Goal: Task Accomplishment & Management: Manage account settings

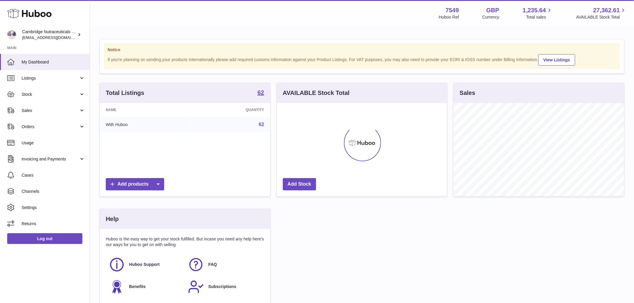
scroll to position [94, 170]
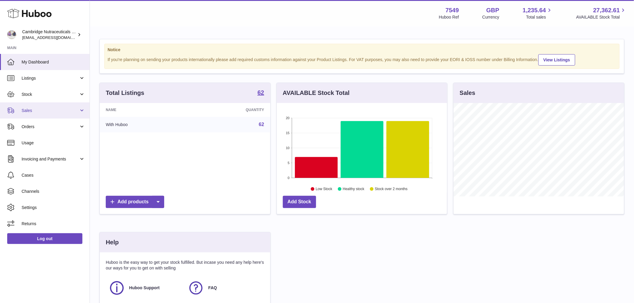
click at [42, 110] on span "Sales" at bounding box center [50, 111] width 57 height 6
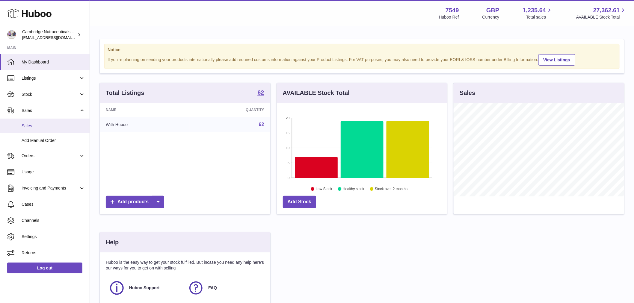
click at [43, 129] on link "Sales" at bounding box center [45, 126] width 90 height 15
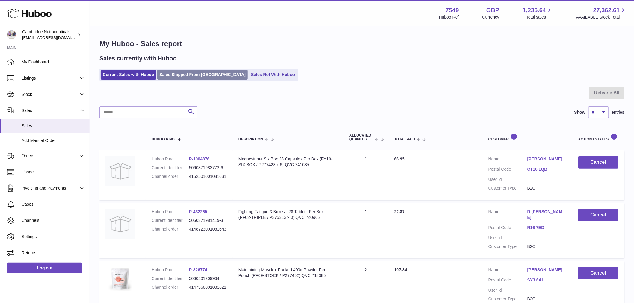
click at [181, 73] on link "Sales Shipped From Huboo" at bounding box center [202, 75] width 91 height 10
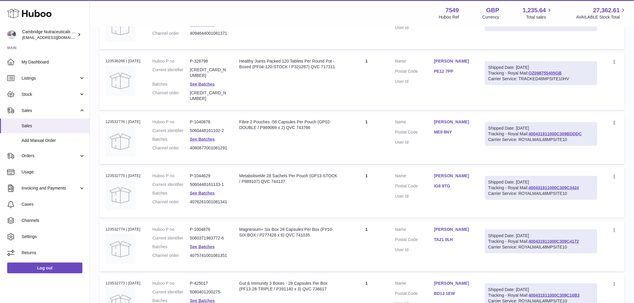
scroll to position [200, 0]
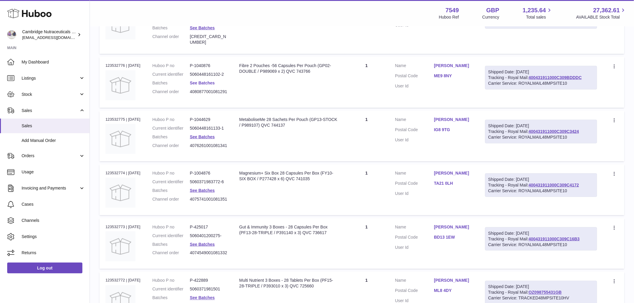
click at [206, 81] on link "See Batches" at bounding box center [202, 83] width 25 height 5
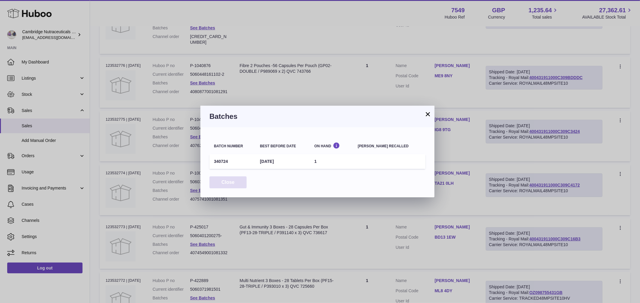
click at [228, 183] on button "Close" at bounding box center [227, 183] width 37 height 12
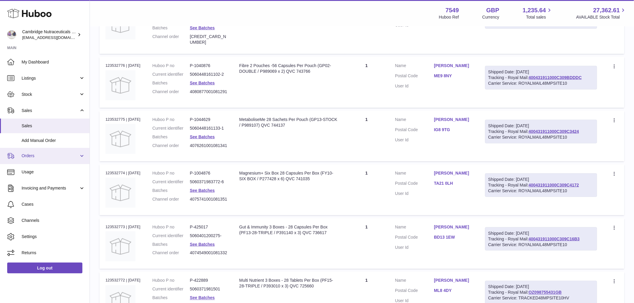
click at [37, 158] on span "Orders" at bounding box center [50, 156] width 57 height 6
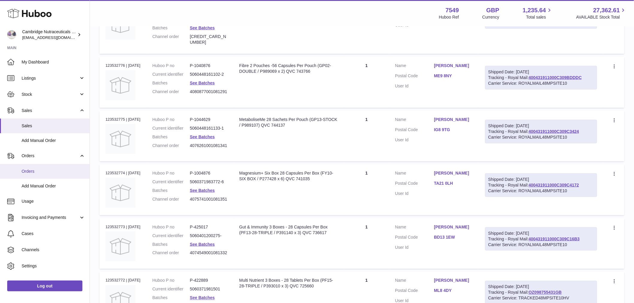
click at [38, 169] on span "Orders" at bounding box center [54, 172] width 64 height 6
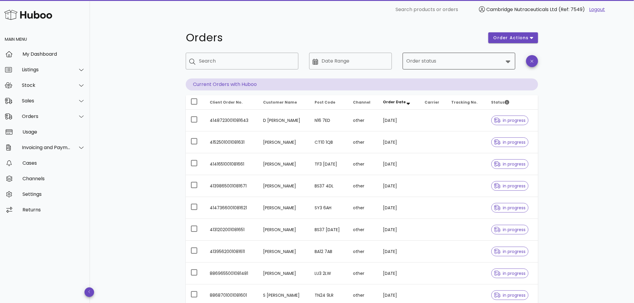
click at [450, 55] on div at bounding box center [455, 61] width 97 height 14
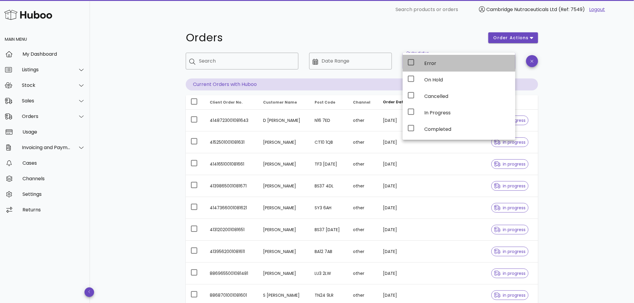
click at [447, 67] on div "Error" at bounding box center [468, 63] width 86 height 13
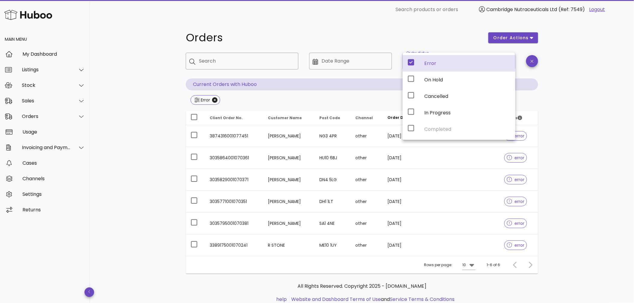
click at [292, 244] on td "R STONE" at bounding box center [289, 246] width 52 height 22
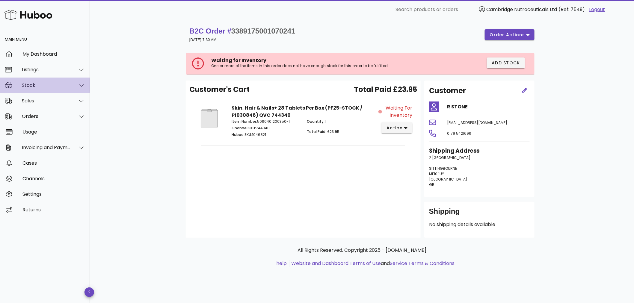
click at [46, 88] on div "Stock" at bounding box center [46, 85] width 49 height 6
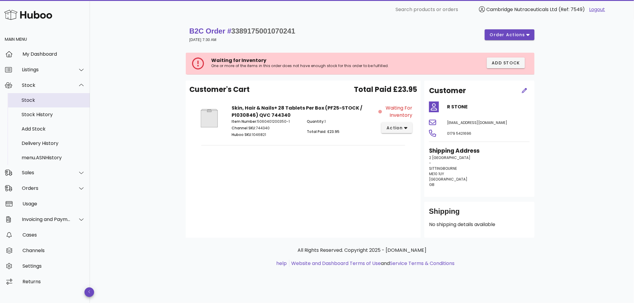
click at [45, 102] on div "Stock" at bounding box center [54, 100] width 64 height 6
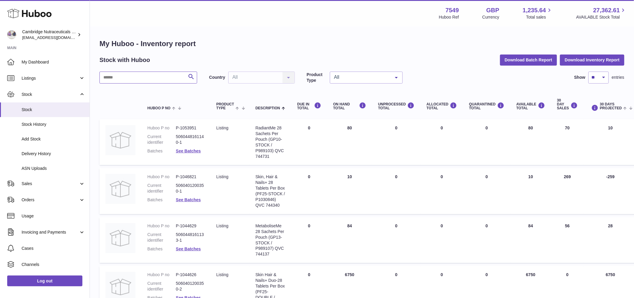
click at [116, 77] on input "text" at bounding box center [149, 78] width 98 height 12
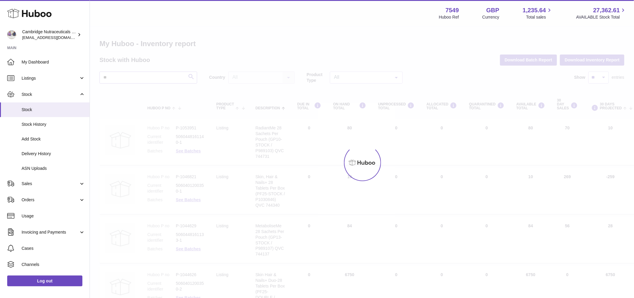
type input "*"
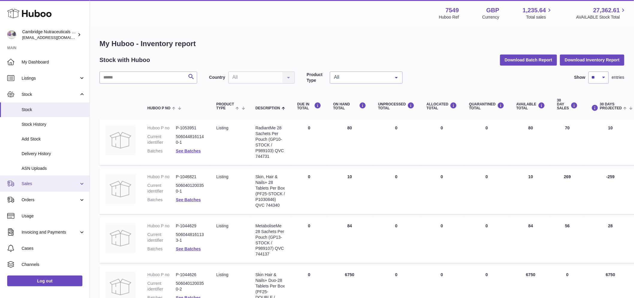
click at [49, 186] on link "Sales" at bounding box center [45, 184] width 90 height 16
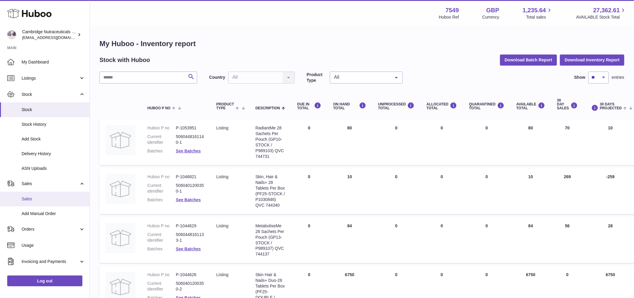
click at [47, 198] on span "Sales" at bounding box center [54, 199] width 64 height 6
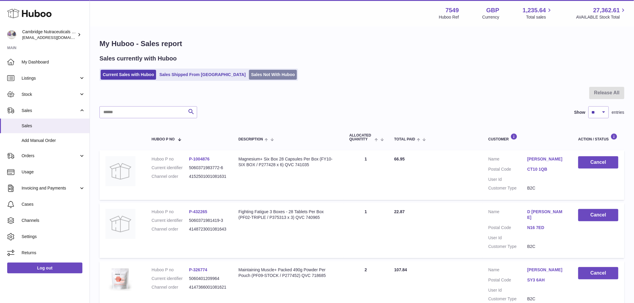
click at [258, 76] on link "Sales Not With Huboo" at bounding box center [273, 75] width 48 height 10
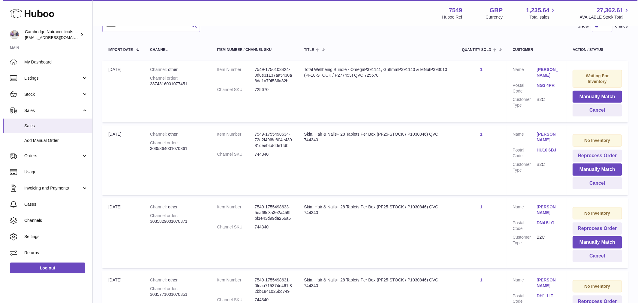
scroll to position [100, 0]
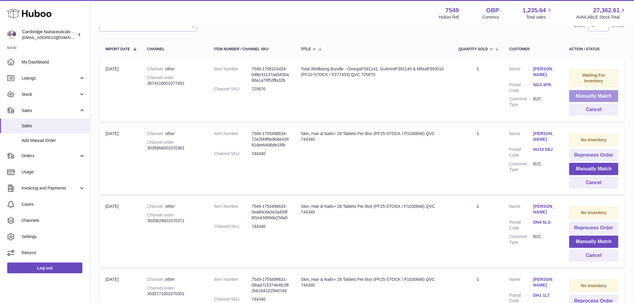
click at [582, 96] on button "Manually Match" at bounding box center [594, 96] width 49 height 12
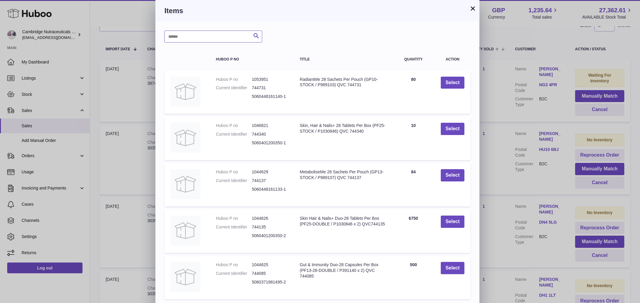
click at [182, 39] on input "text" at bounding box center [213, 37] width 98 height 12
click at [198, 34] on input "text" at bounding box center [213, 37] width 98 height 12
type input "*****"
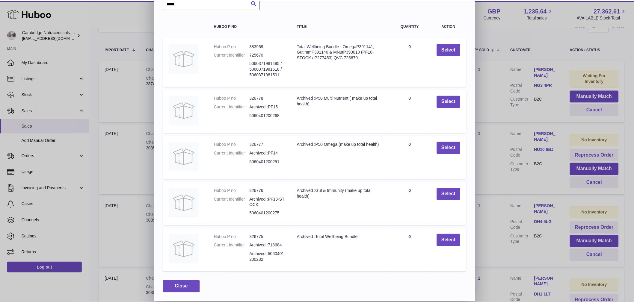
scroll to position [0, 0]
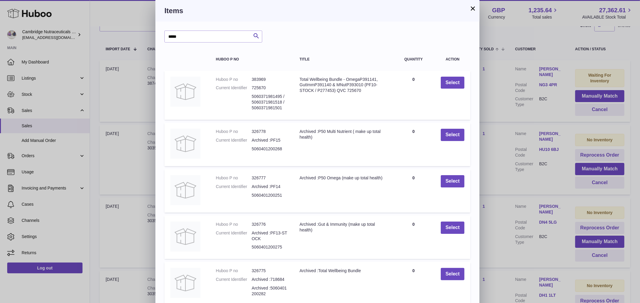
click at [469, 6] on div "× Items ***** Search Huboo P no Title Quantity Action Huboo P no 383969 Current…" at bounding box center [317, 168] width 324 height 336
click at [471, 9] on button "×" at bounding box center [472, 8] width 7 height 7
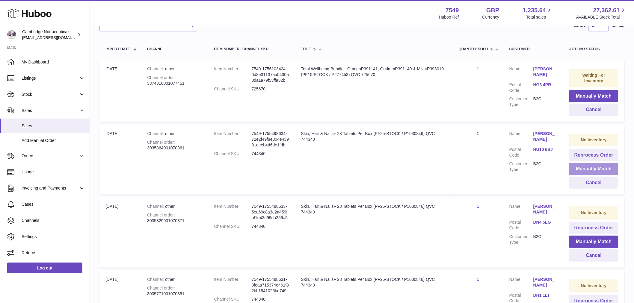
click at [598, 169] on button "Manually Match" at bounding box center [594, 169] width 49 height 12
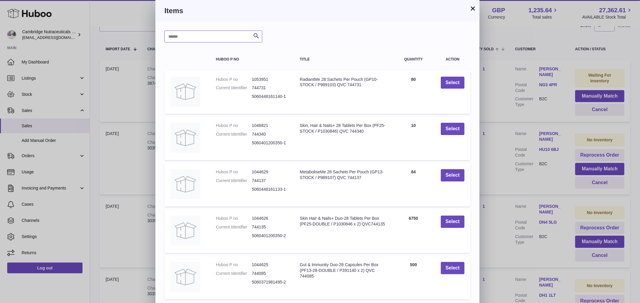
click at [226, 40] on input "text" at bounding box center [213, 37] width 98 height 12
type input "****"
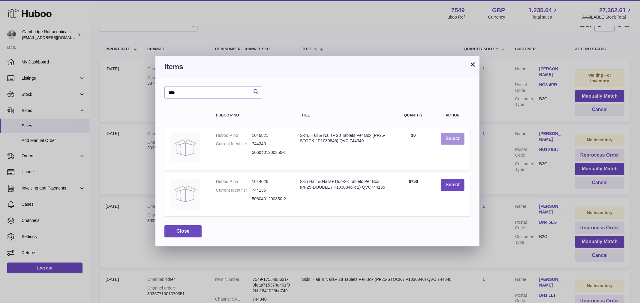
click at [447, 137] on button "Select" at bounding box center [452, 139] width 24 height 12
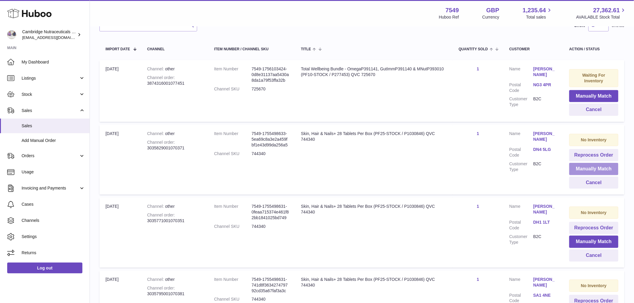
click at [586, 170] on button "Manually Match" at bounding box center [594, 169] width 49 height 12
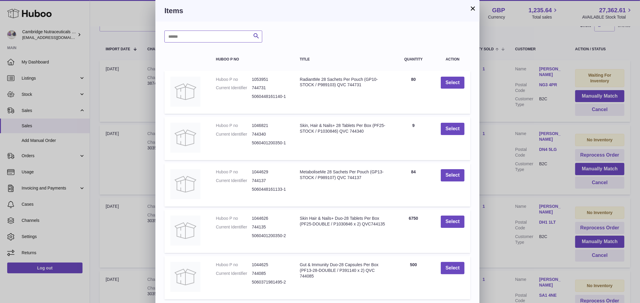
click at [220, 40] on input "text" at bounding box center [213, 37] width 98 height 12
type input "****"
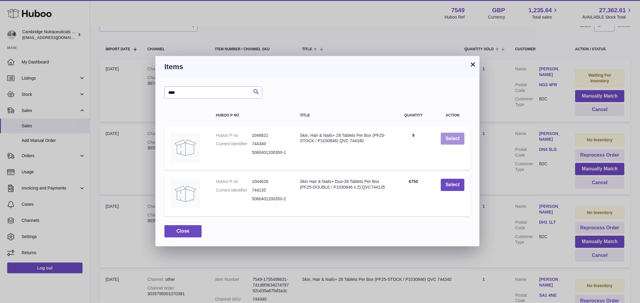
click at [451, 139] on button "Select" at bounding box center [452, 139] width 24 height 12
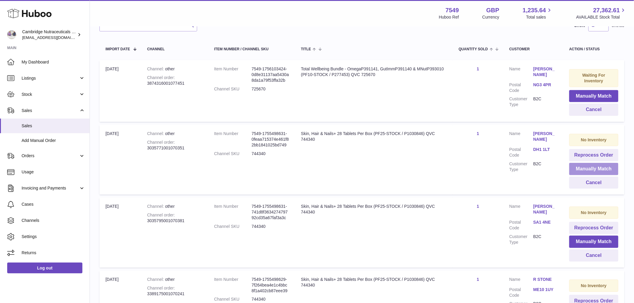
click at [585, 169] on button "Manually Match" at bounding box center [594, 169] width 49 height 12
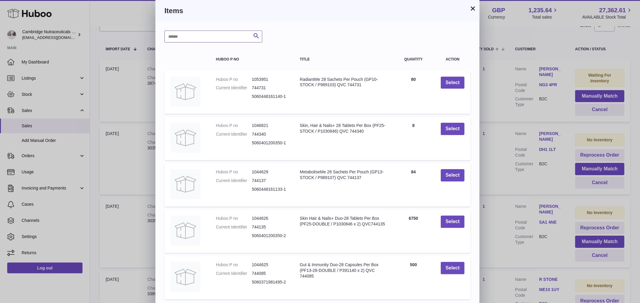
click at [192, 37] on input "text" at bounding box center [213, 37] width 98 height 12
type input "****"
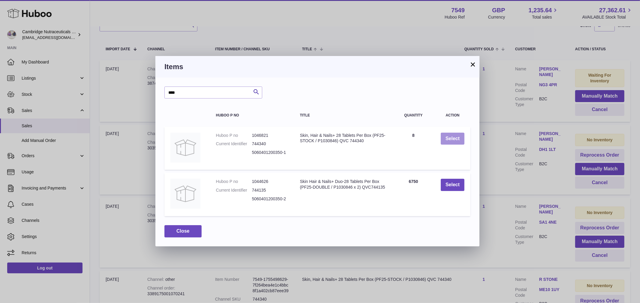
click at [458, 135] on button "Select" at bounding box center [452, 139] width 24 height 12
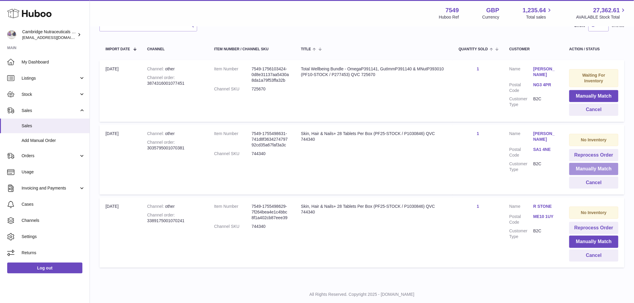
click at [586, 170] on button "Manually Match" at bounding box center [594, 169] width 49 height 12
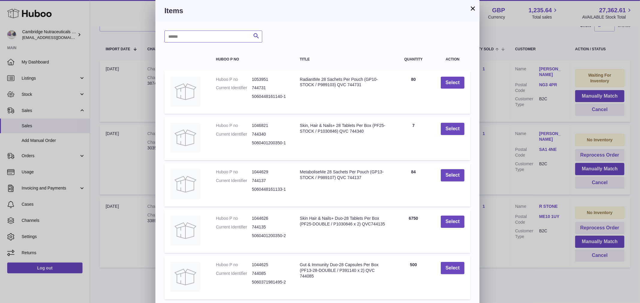
click at [205, 35] on input "text" at bounding box center [213, 37] width 98 height 12
click at [447, 129] on button "Select" at bounding box center [452, 129] width 24 height 12
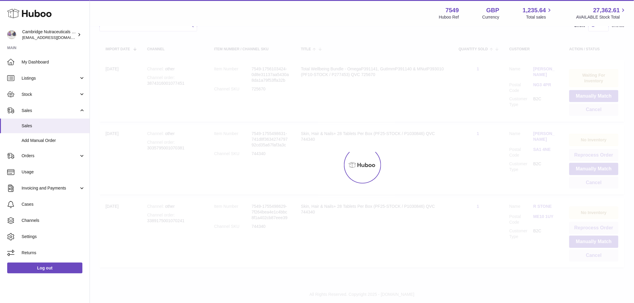
scroll to position [41, 0]
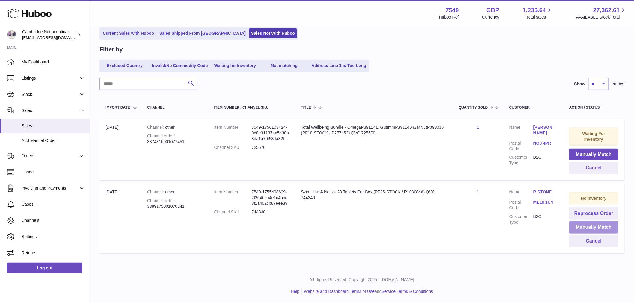
click at [582, 228] on button "Manually Match" at bounding box center [594, 228] width 49 height 12
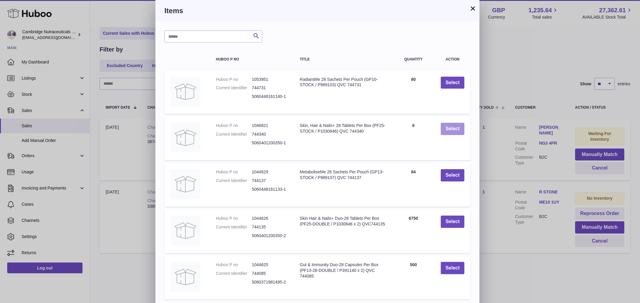
click at [446, 130] on button "Select" at bounding box center [452, 129] width 24 height 12
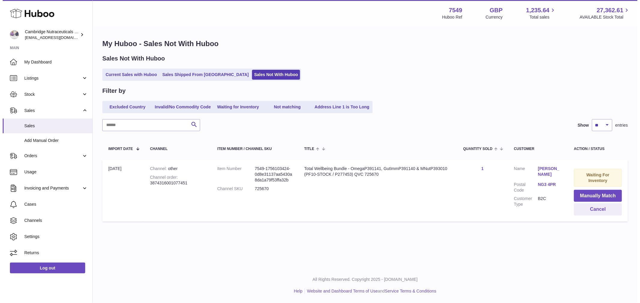
scroll to position [0, 0]
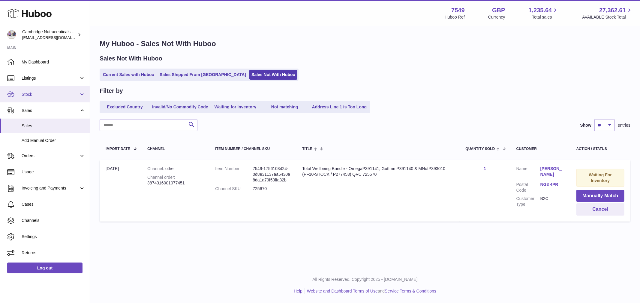
click at [52, 100] on link "Stock" at bounding box center [45, 94] width 90 height 16
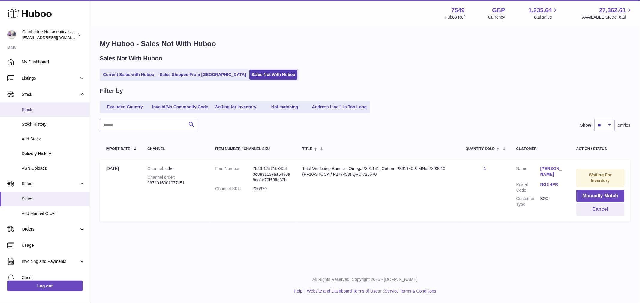
click at [47, 112] on link "Stock" at bounding box center [45, 110] width 90 height 15
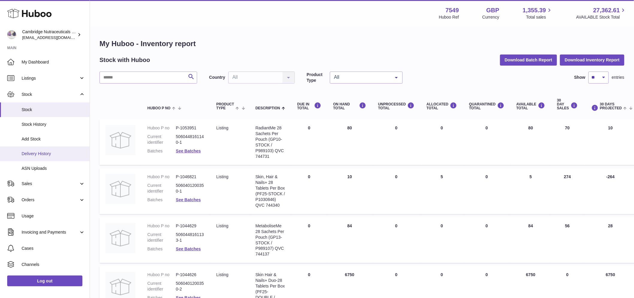
click at [43, 155] on span "Delivery History" at bounding box center [54, 154] width 64 height 6
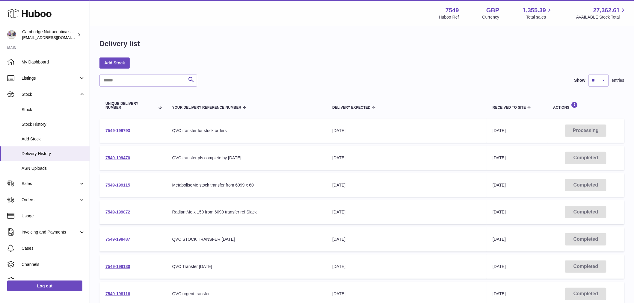
click at [109, 130] on link "7549-199793" at bounding box center [118, 130] width 25 height 5
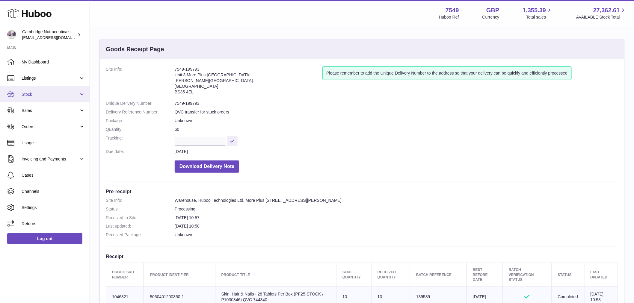
click at [49, 92] on span "Stock" at bounding box center [50, 95] width 57 height 6
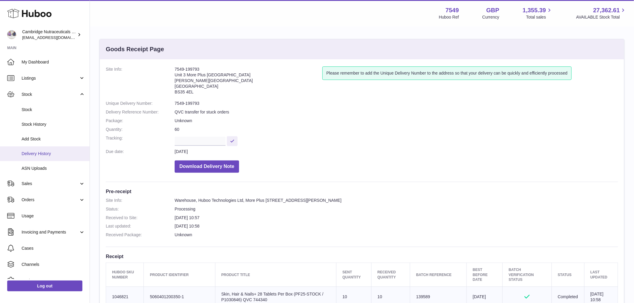
click at [46, 151] on span "Delivery History" at bounding box center [54, 154] width 64 height 6
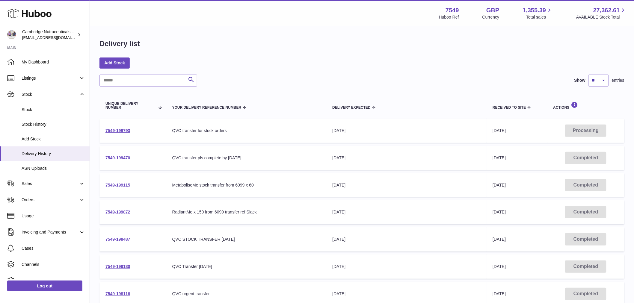
click at [113, 156] on link "7549-199470" at bounding box center [118, 158] width 25 height 5
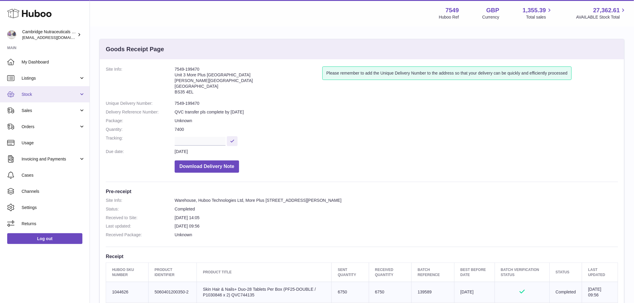
click at [31, 97] on link "Stock" at bounding box center [45, 94] width 90 height 16
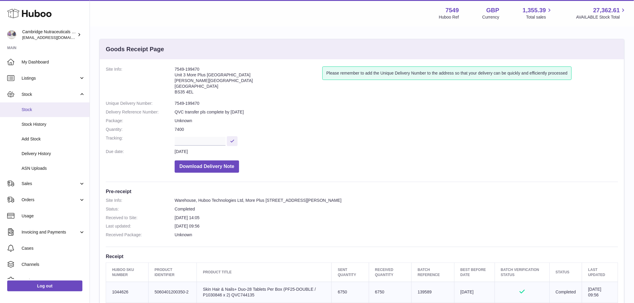
click at [27, 111] on span "Stock" at bounding box center [54, 110] width 64 height 6
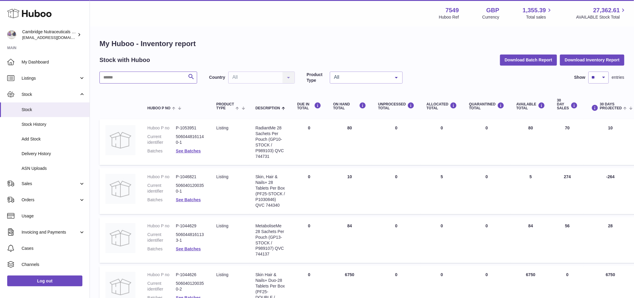
click at [147, 80] on input "text" at bounding box center [149, 78] width 98 height 12
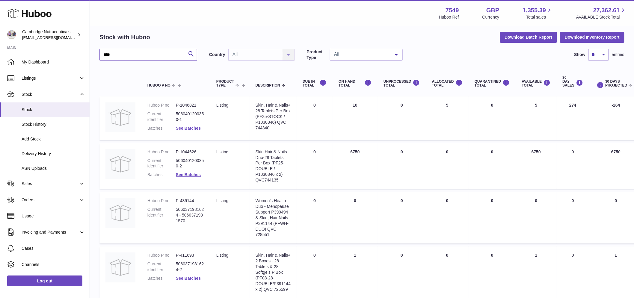
scroll to position [33, 0]
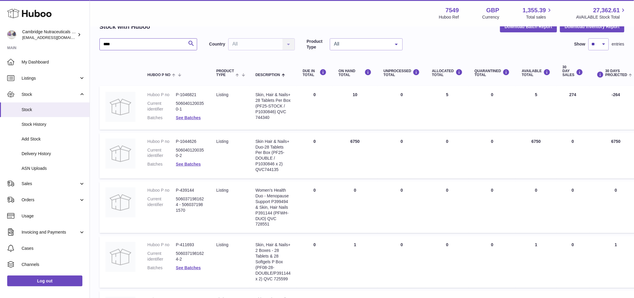
type input "****"
click at [40, 286] on link "Log out" at bounding box center [44, 281] width 75 height 11
